Goal: Navigation & Orientation: Find specific page/section

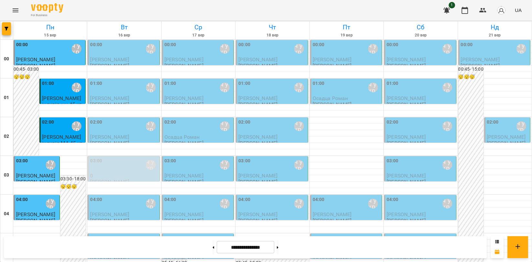
scroll to position [682, 0]
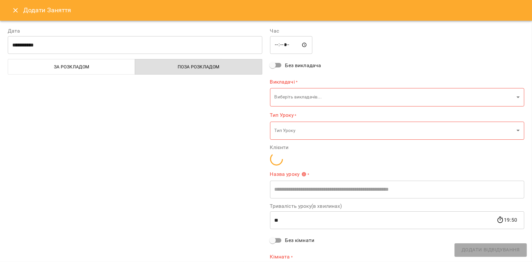
click at [15, 8] on icon "Close" at bounding box center [16, 10] width 8 height 8
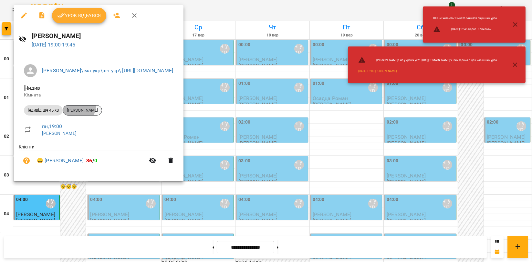
click at [78, 106] on div "[PERSON_NAME]" at bounding box center [82, 110] width 39 height 10
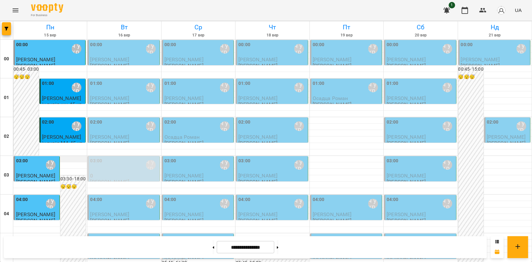
scroll to position [682, 0]
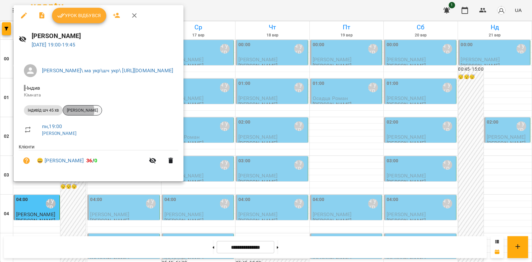
click at [78, 111] on span "[PERSON_NAME]" at bounding box center [82, 111] width 39 height 6
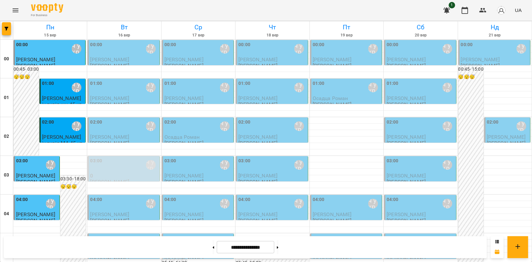
scroll to position [665, 0]
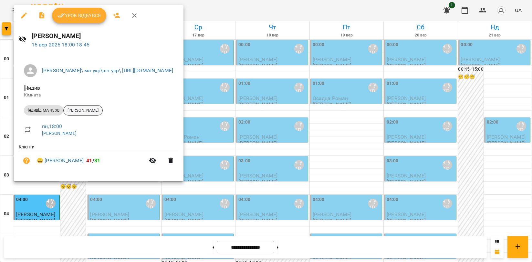
click at [89, 108] on span "[PERSON_NAME]" at bounding box center [83, 111] width 39 height 6
